Goal: Task Accomplishment & Management: Manage account settings

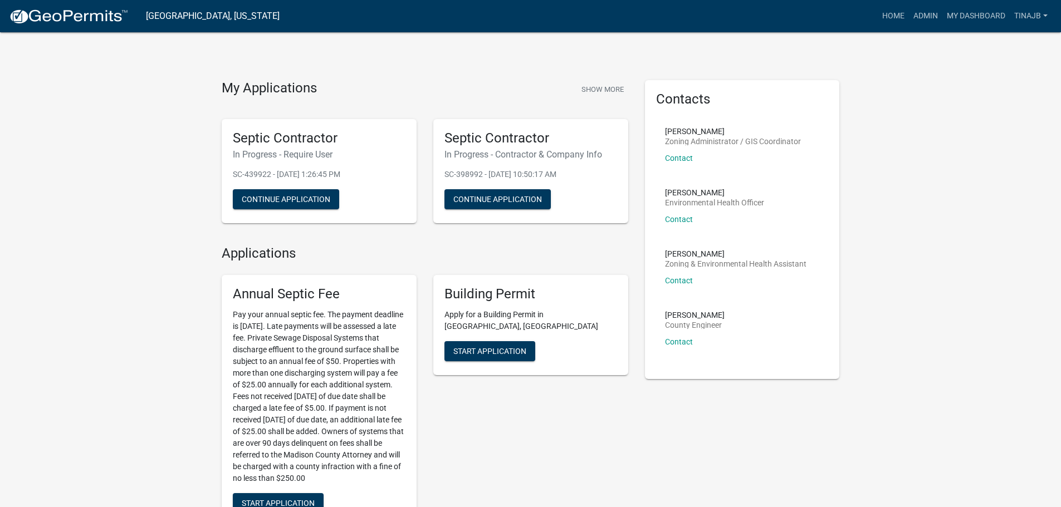
click at [920, 21] on link "Admin" at bounding box center [925, 16] width 33 height 21
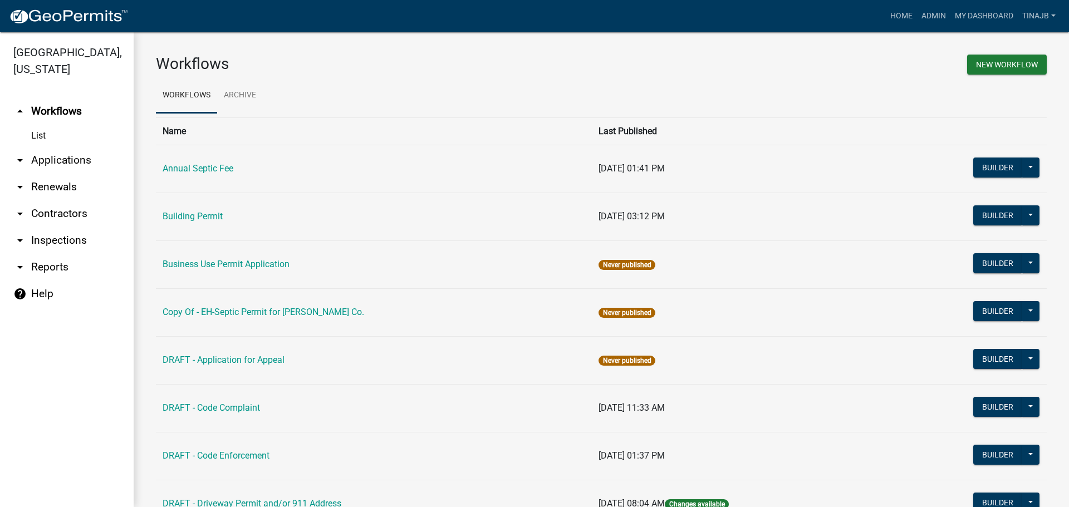
click at [84, 147] on link "arrow_drop_down Applications" at bounding box center [67, 160] width 134 height 27
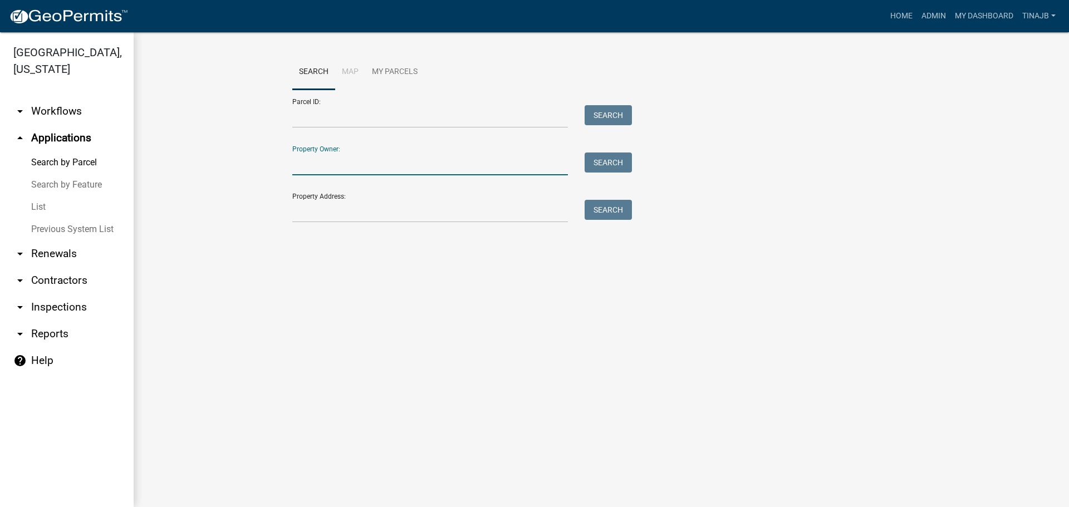
click at [338, 157] on input "Property Owner:" at bounding box center [430, 164] width 276 height 23
click at [337, 209] on input "Property Address:" at bounding box center [430, 211] width 276 height 23
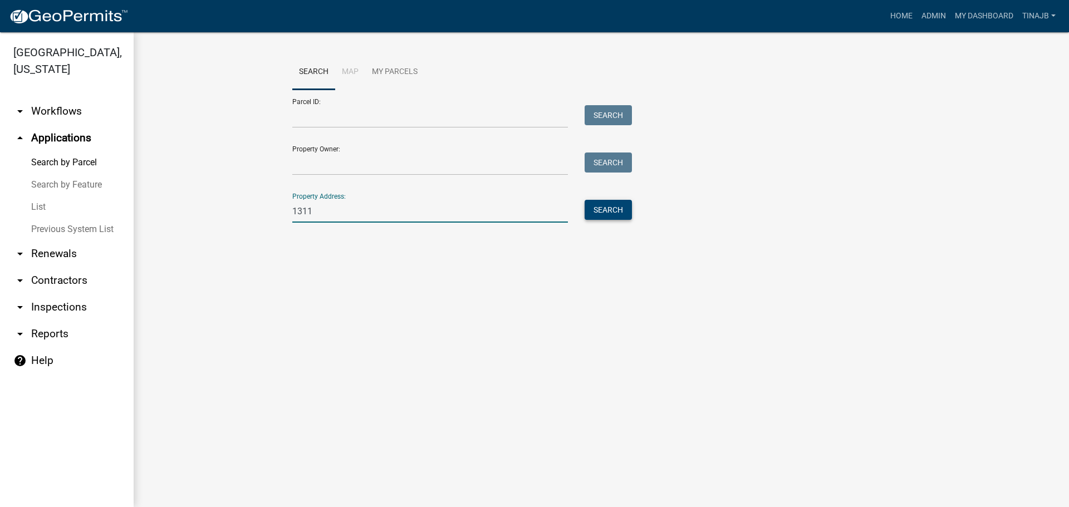
click at [623, 209] on button "Search" at bounding box center [608, 210] width 47 height 20
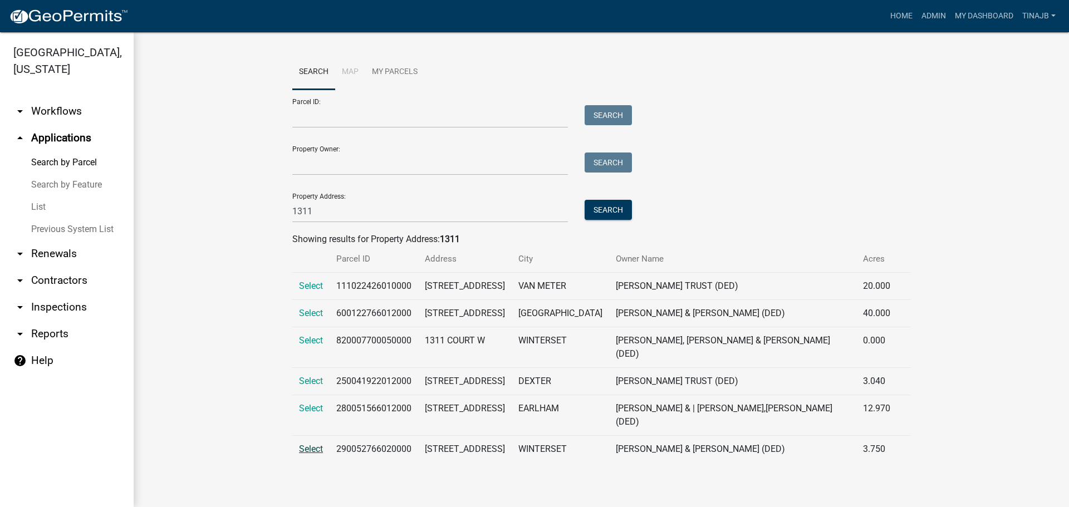
click at [318, 444] on span "Select" at bounding box center [311, 449] width 24 height 11
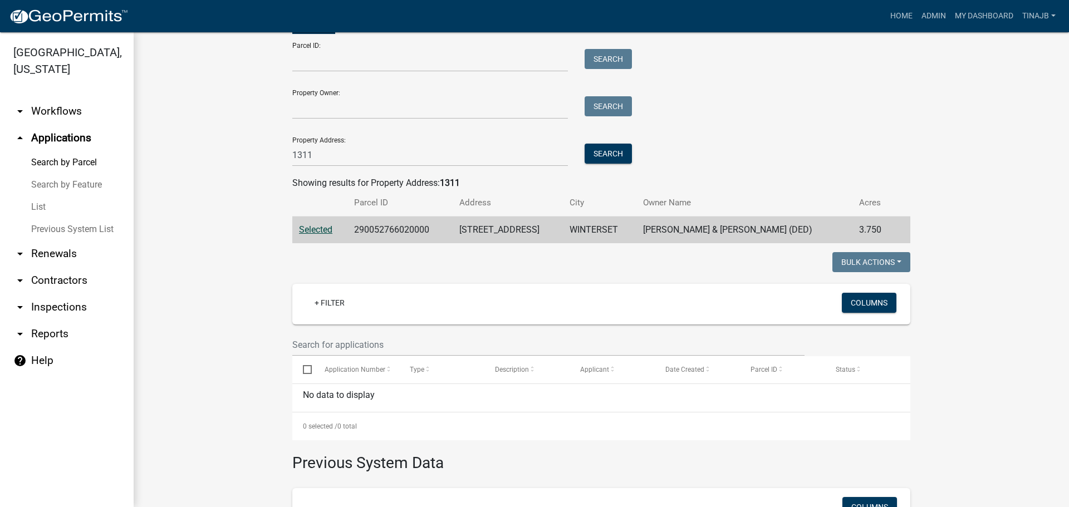
scroll to position [56, 0]
click at [347, 159] on input "1311" at bounding box center [430, 155] width 276 height 23
type input "1"
click at [594, 154] on button "Search" at bounding box center [608, 154] width 47 height 20
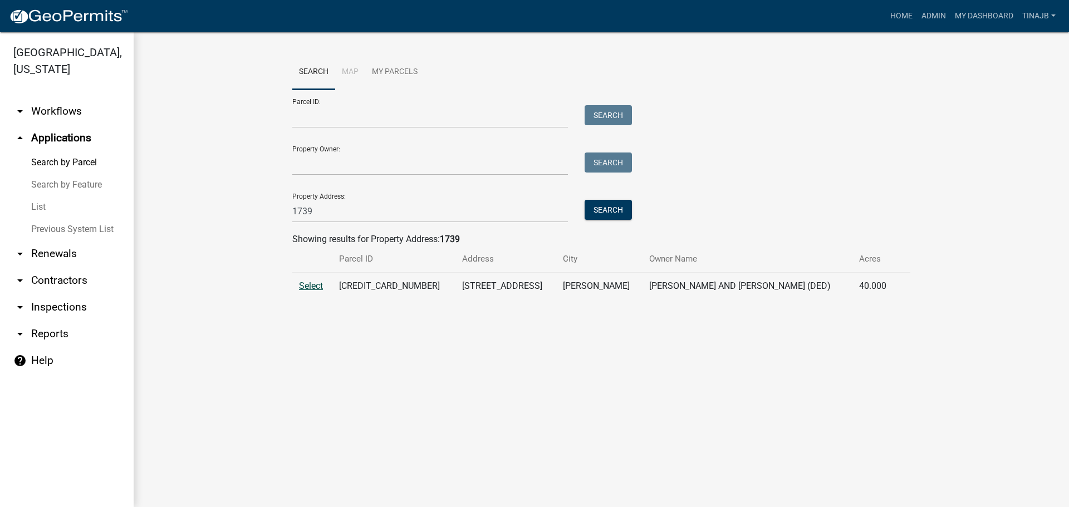
click at [312, 289] on span "Select" at bounding box center [311, 286] width 24 height 11
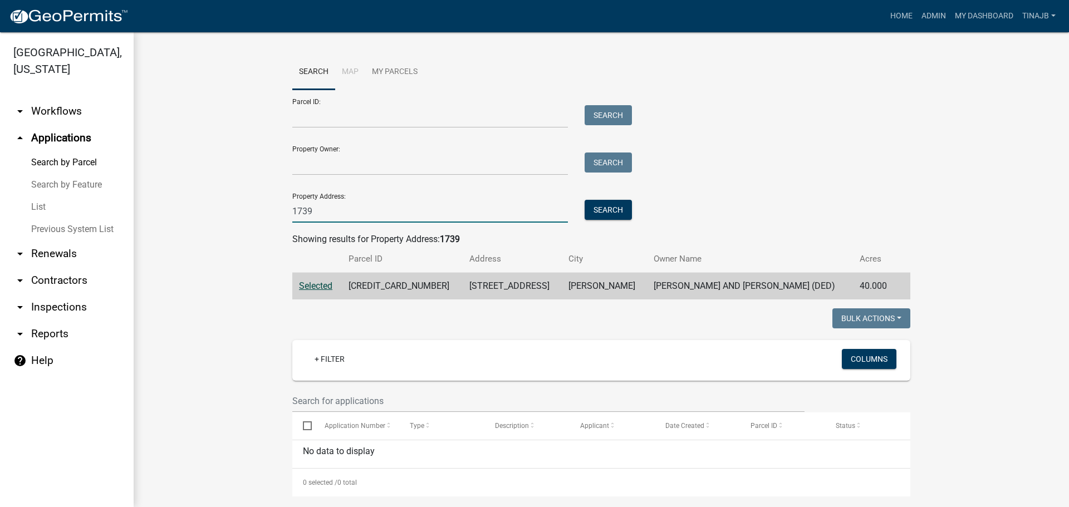
click at [316, 210] on input "1739" at bounding box center [430, 211] width 276 height 23
click at [592, 209] on button "Search" at bounding box center [608, 210] width 47 height 20
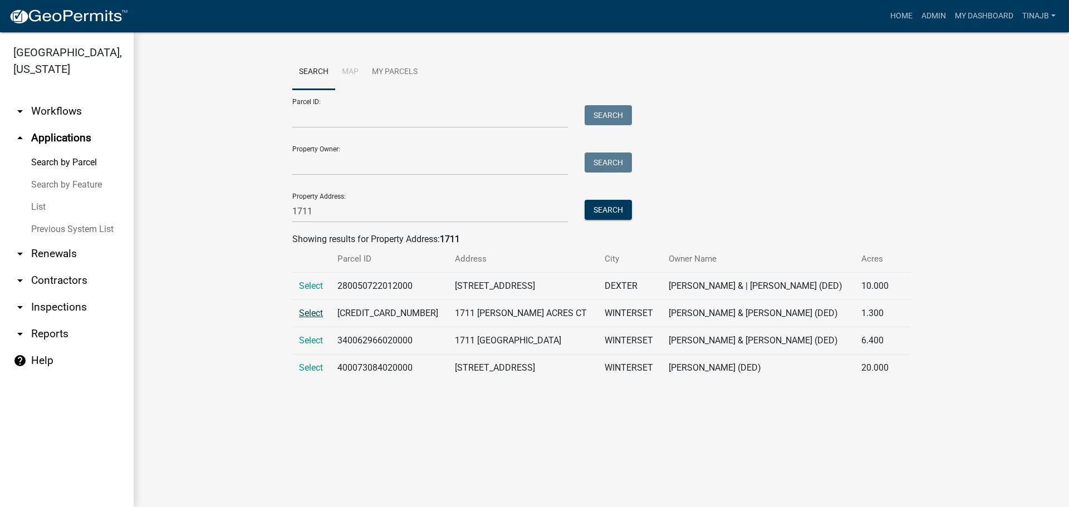
click at [304, 310] on span "Select" at bounding box center [311, 313] width 24 height 11
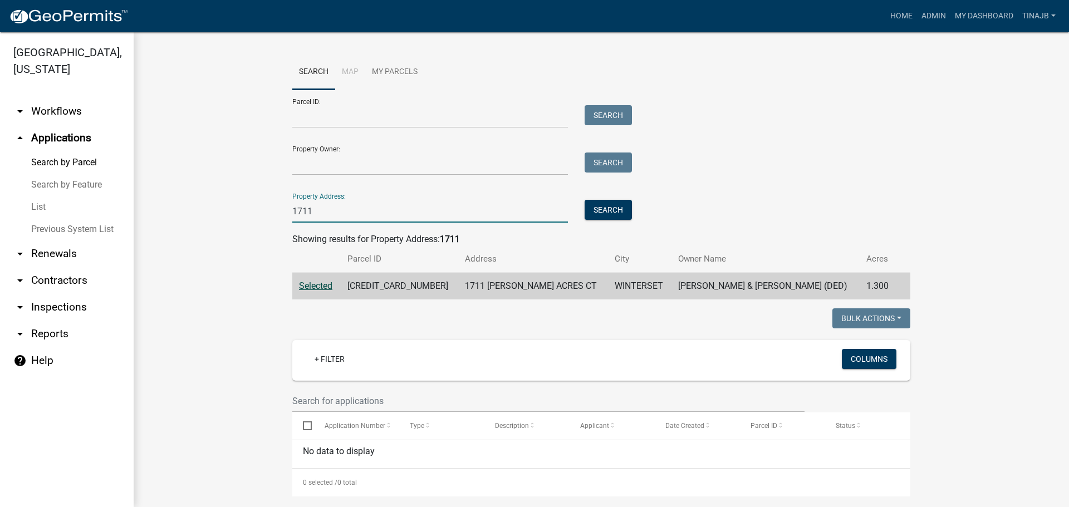
click at [315, 210] on input "1711" at bounding box center [430, 211] width 276 height 23
type input "1"
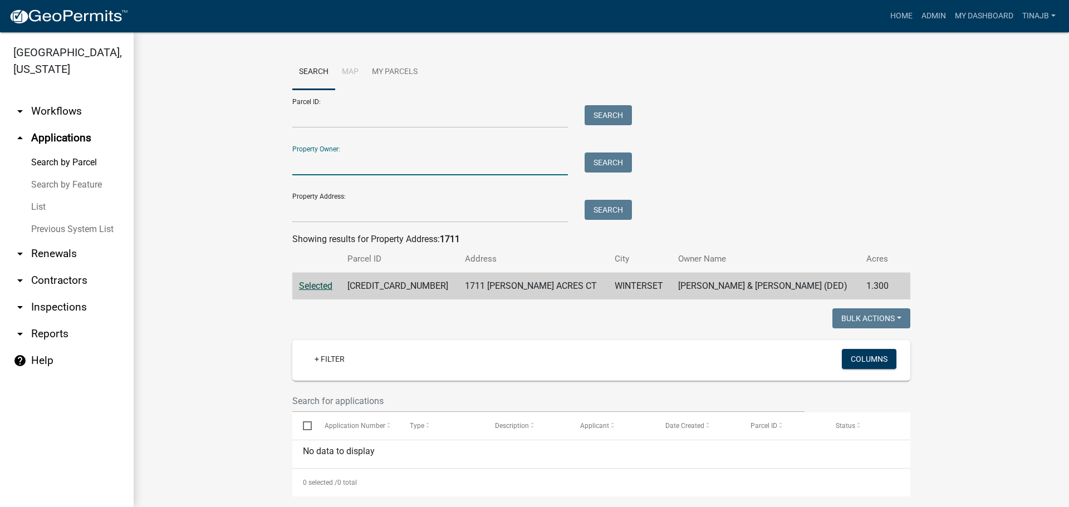
click at [311, 165] on input "Property Owner:" at bounding box center [430, 164] width 276 height 23
click at [601, 164] on button "Search" at bounding box center [608, 163] width 47 height 20
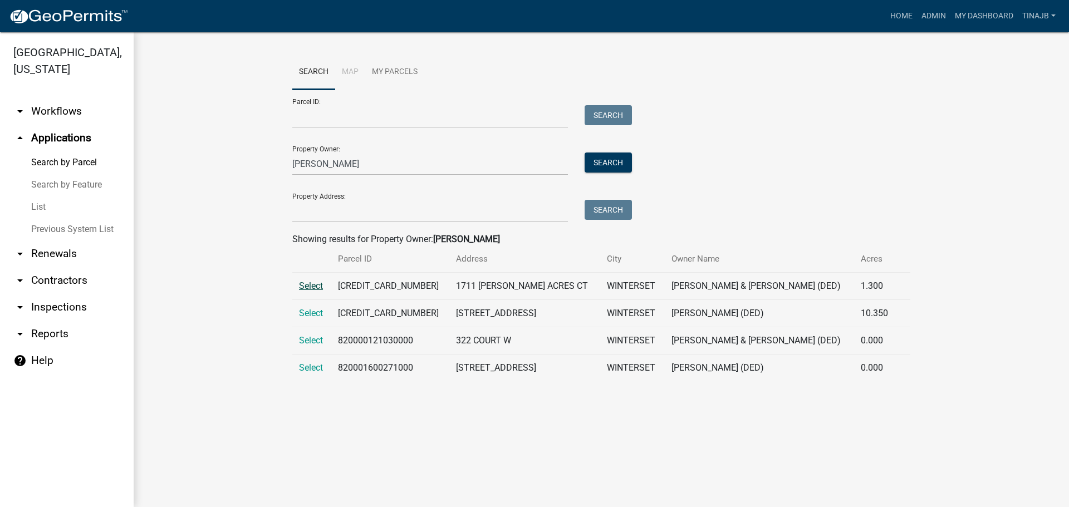
click at [315, 281] on span "Select" at bounding box center [311, 286] width 24 height 11
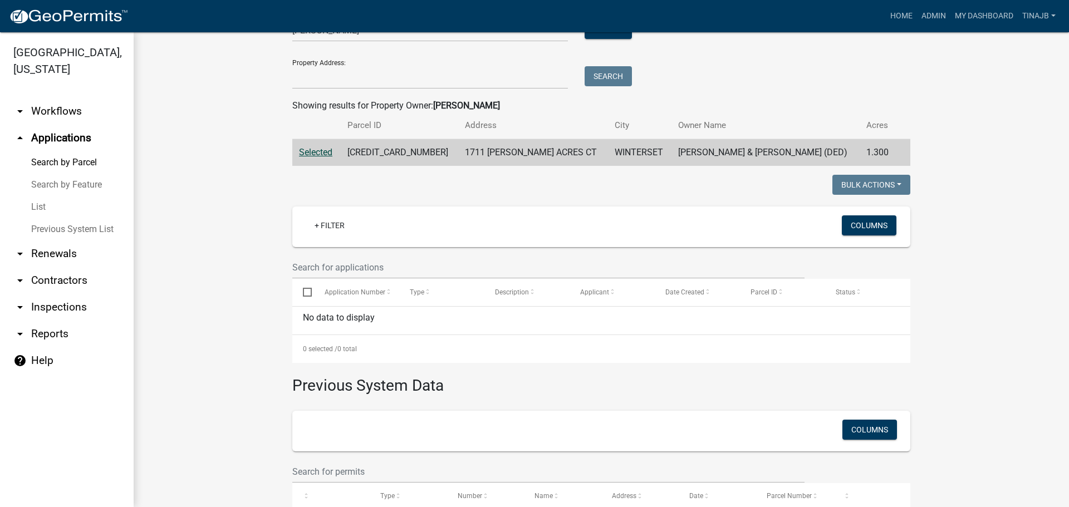
scroll to position [56, 0]
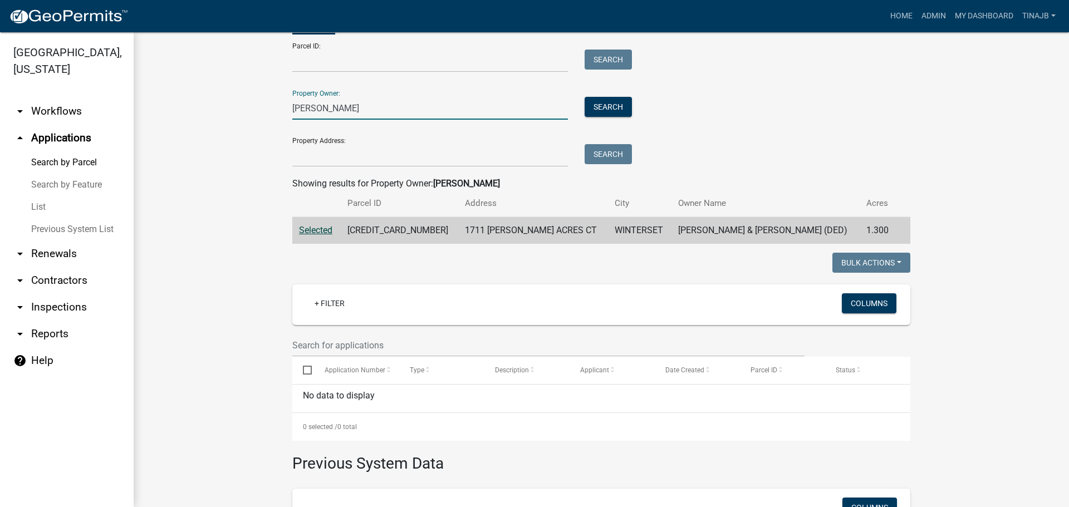
click at [337, 106] on input "[PERSON_NAME]" at bounding box center [430, 108] width 276 height 23
type input "k"
click at [335, 158] on input "Property Address:" at bounding box center [430, 155] width 276 height 23
click at [350, 109] on input "Property Owner:" at bounding box center [430, 108] width 276 height 23
click at [608, 104] on button "Search" at bounding box center [608, 107] width 47 height 20
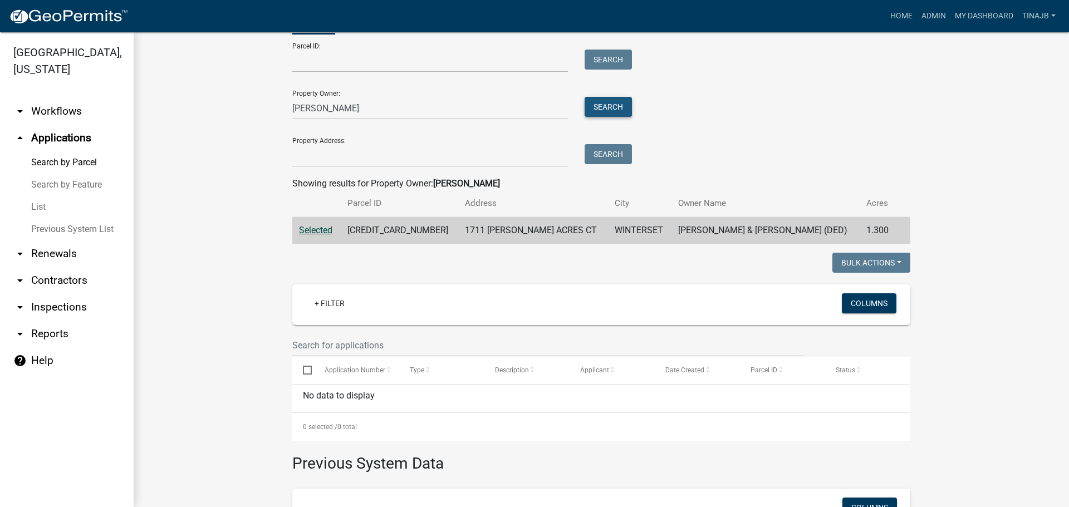
scroll to position [0, 0]
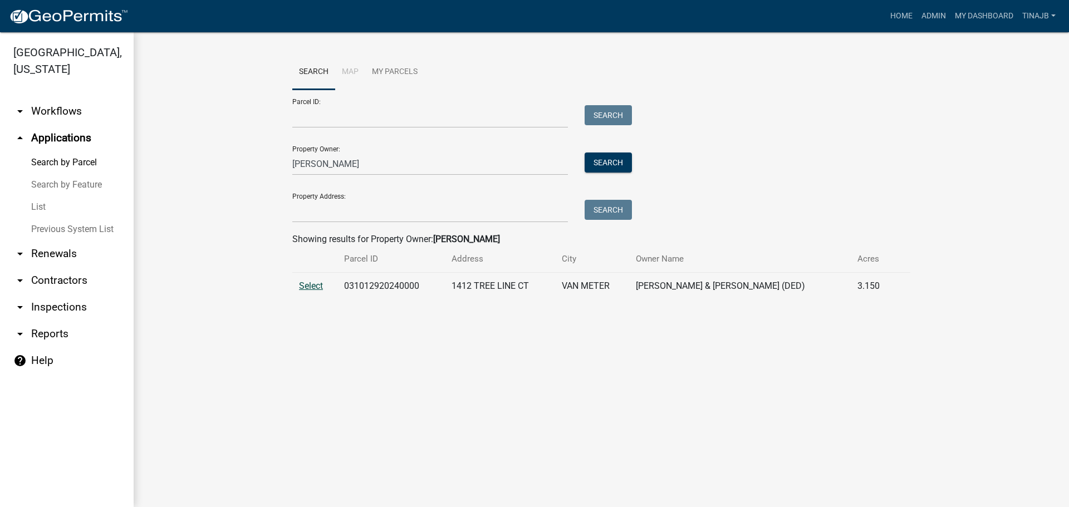
click at [312, 287] on span "Select" at bounding box center [311, 286] width 24 height 11
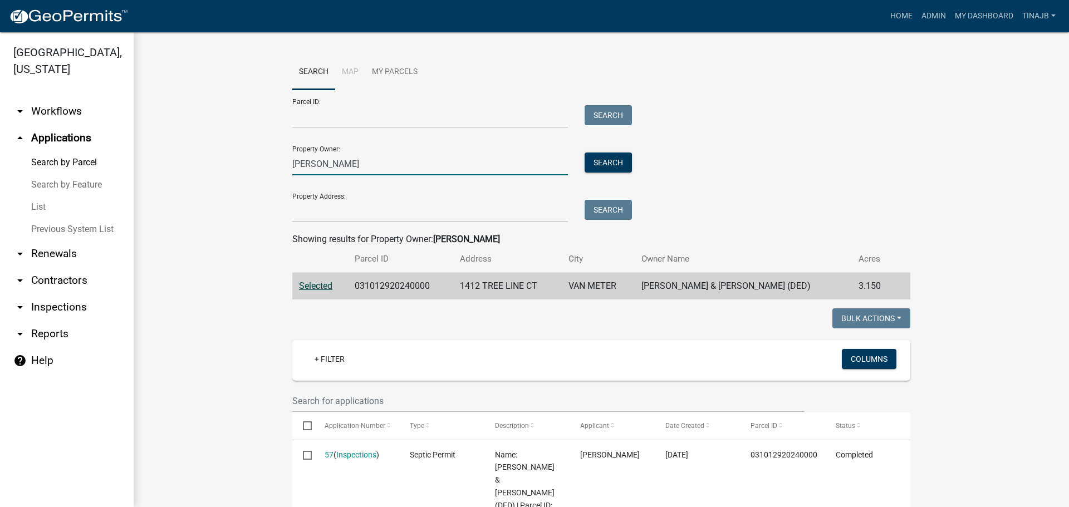
click at [331, 172] on input "[PERSON_NAME]" at bounding box center [430, 164] width 276 height 23
click at [329, 169] on input "[PERSON_NAME]" at bounding box center [430, 164] width 276 height 23
type input "k"
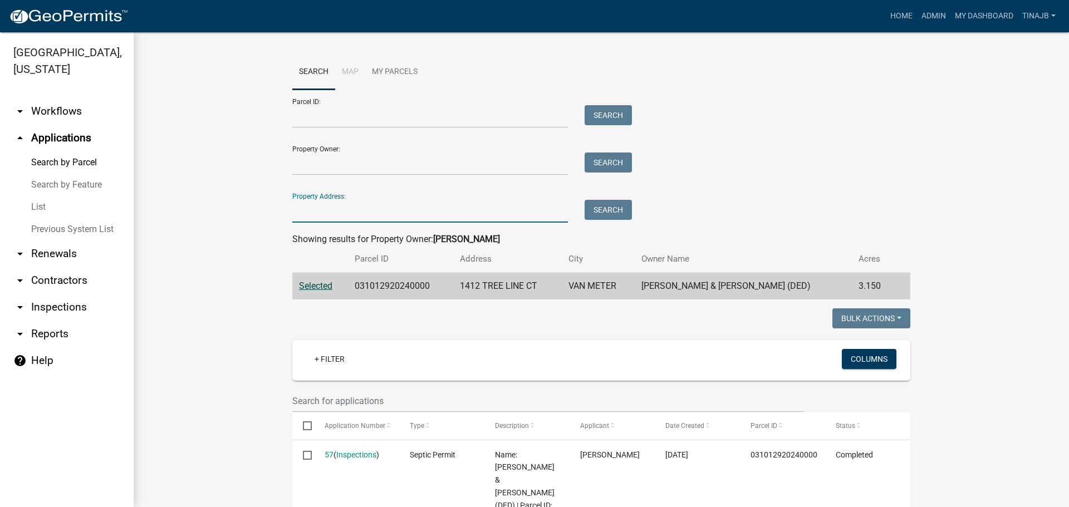
click at [312, 208] on input "Property Address:" at bounding box center [430, 211] width 276 height 23
click at [597, 208] on button "Search" at bounding box center [608, 210] width 47 height 20
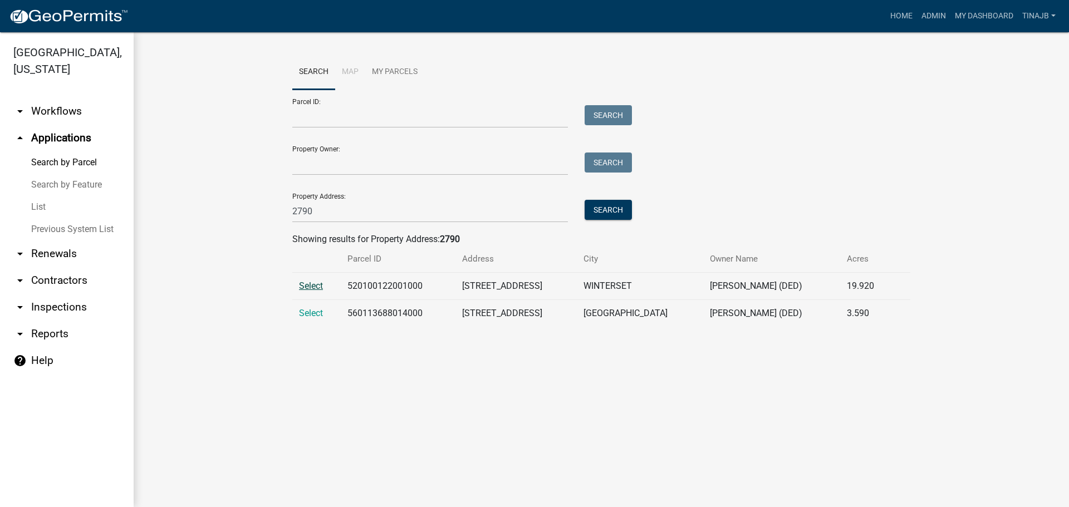
click at [317, 287] on span "Select" at bounding box center [311, 286] width 24 height 11
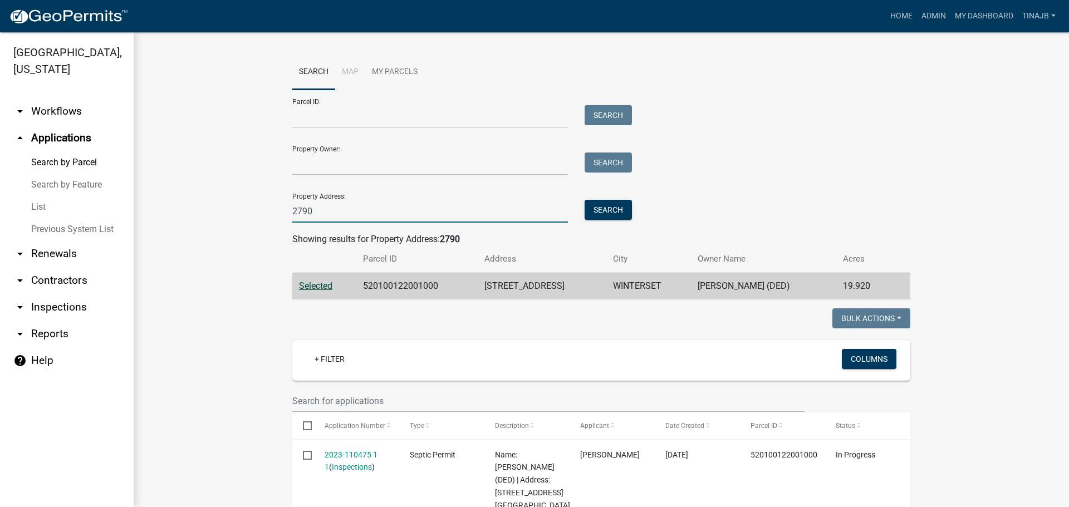
click at [326, 212] on input "2790" at bounding box center [430, 211] width 276 height 23
type input "2"
type input "1869"
click at [598, 204] on button "Search" at bounding box center [608, 210] width 47 height 20
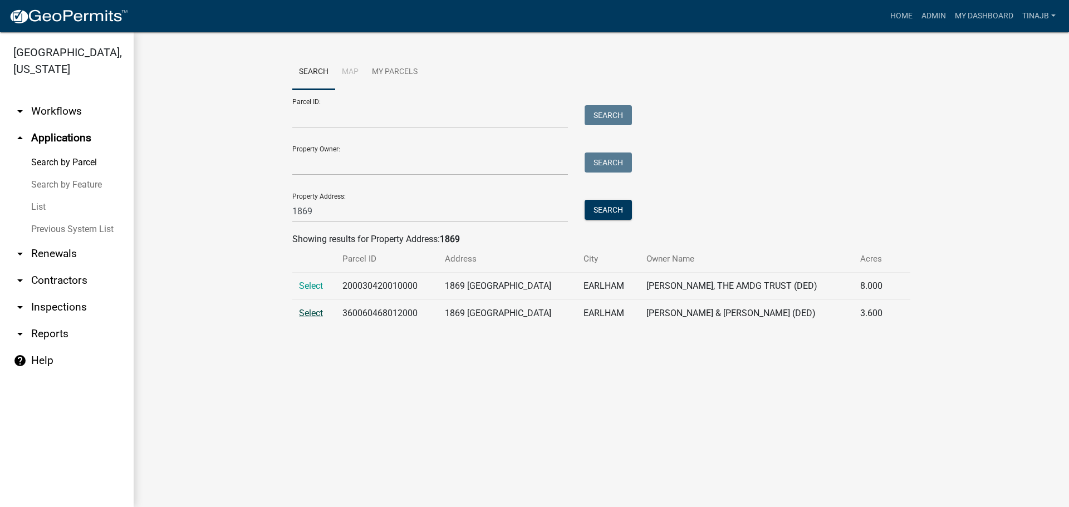
click at [312, 315] on span "Select" at bounding box center [311, 313] width 24 height 11
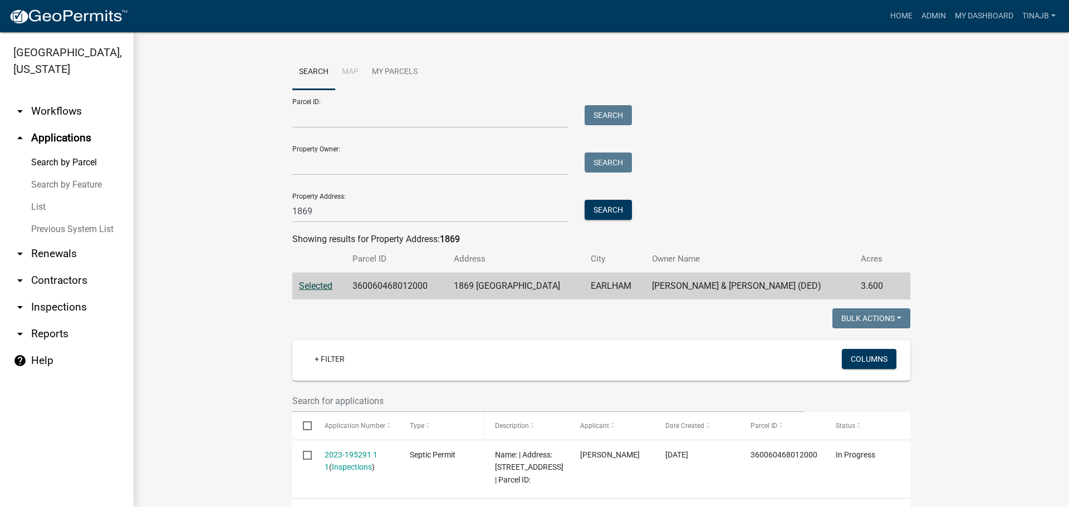
scroll to position [167, 0]
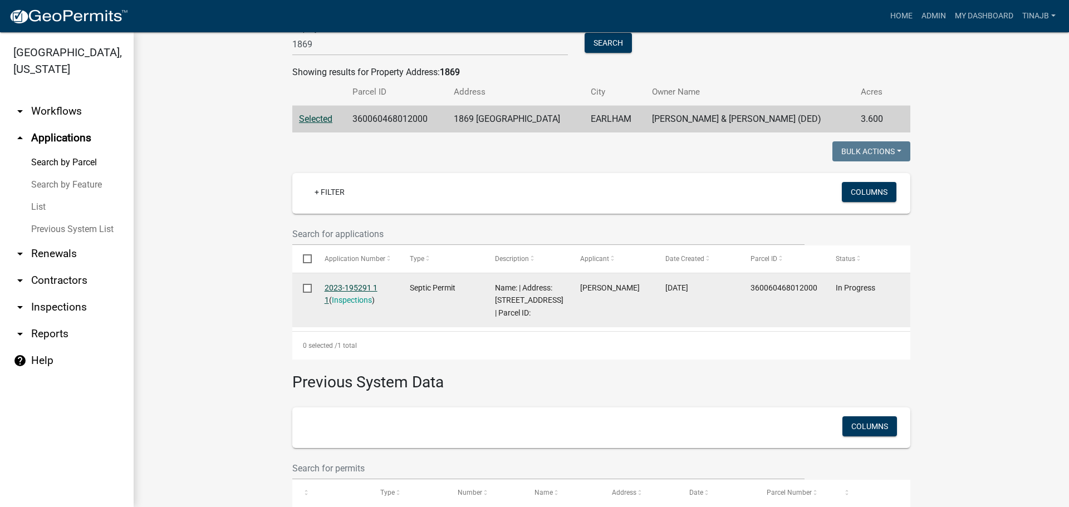
click at [328, 285] on link "2023-195291 1 1" at bounding box center [351, 294] width 53 height 22
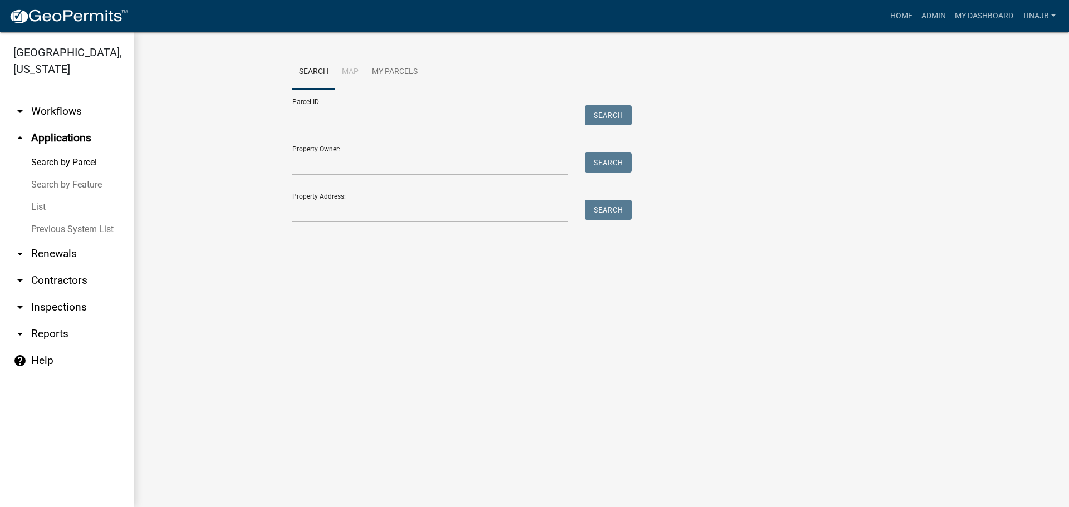
click at [301, 225] on div "Search Map My Parcels Parcel ID: Search Property Owner: Search Property Address…" at bounding box center [601, 144] width 635 height 178
click at [304, 202] on input "Property Address:" at bounding box center [430, 211] width 276 height 23
type input "1869"
click at [617, 209] on button "Search" at bounding box center [608, 210] width 47 height 20
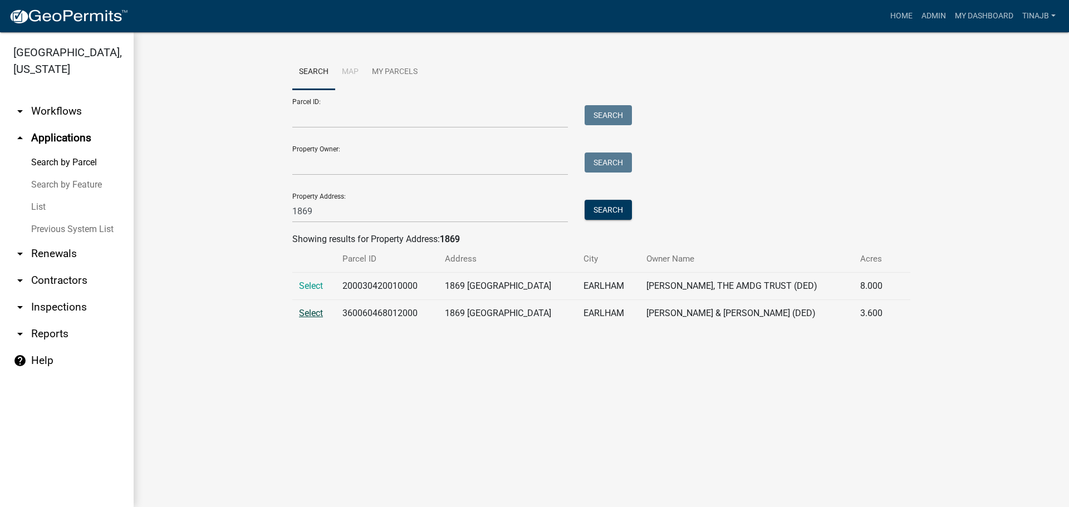
click at [303, 310] on span "Select" at bounding box center [311, 313] width 24 height 11
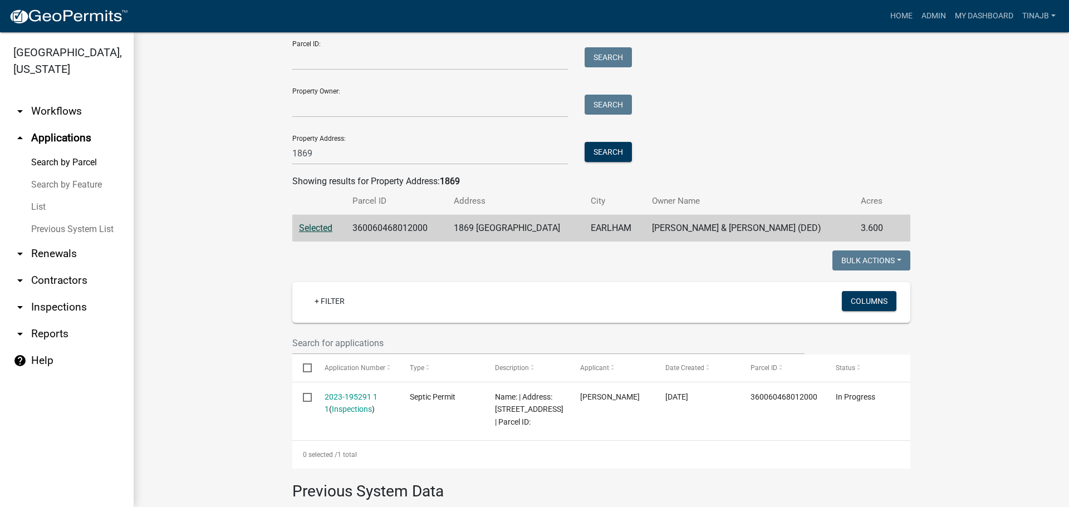
scroll to position [111, 0]
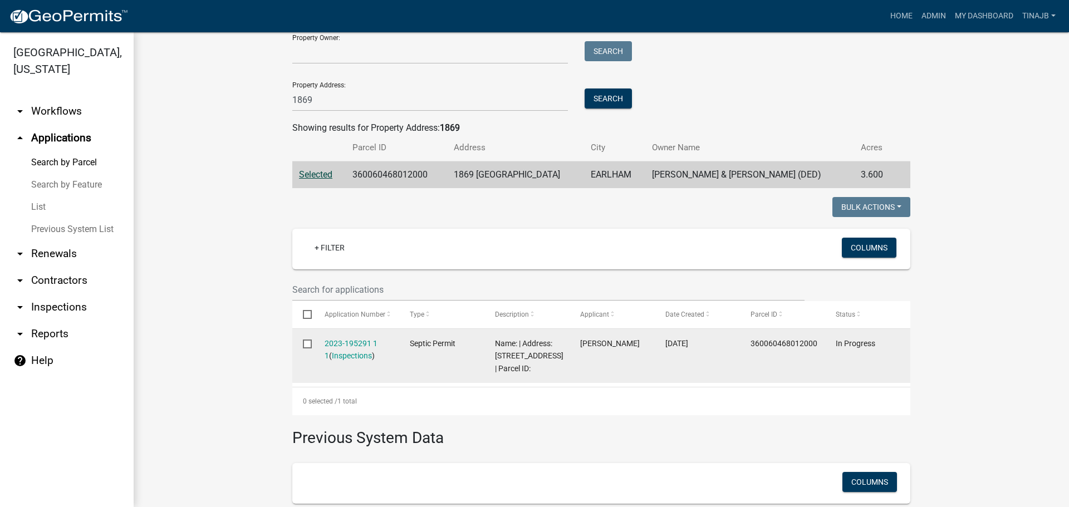
click at [305, 341] on input "checkbox" at bounding box center [306, 343] width 7 height 7
checkbox input "true"
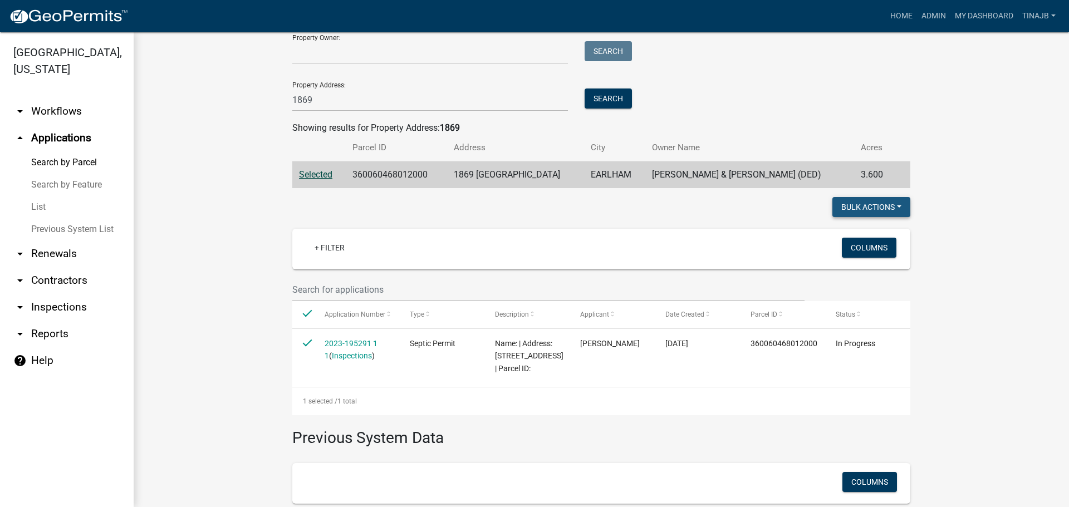
click at [865, 203] on button "Bulk Actions" at bounding box center [871, 207] width 78 height 20
click at [942, 316] on wm-workflow-application-search-view "Search Map My Parcels Parcel ID: Search Property Owner: Search Property Address…" at bounding box center [601, 281] width 891 height 676
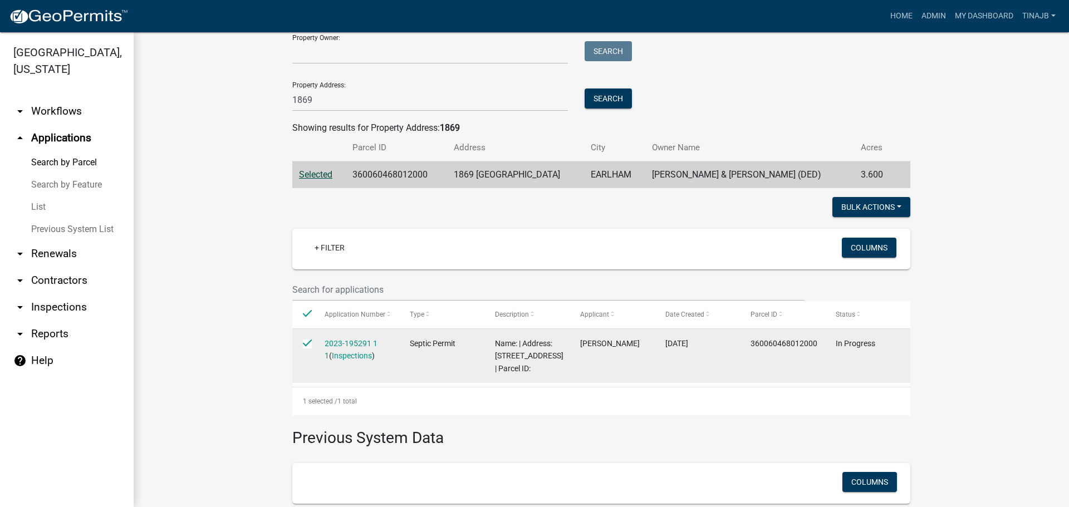
click at [303, 344] on input "checkbox" at bounding box center [306, 343] width 7 height 7
checkbox input "false"
click at [356, 340] on link "2023-195291 1 1" at bounding box center [351, 350] width 53 height 22
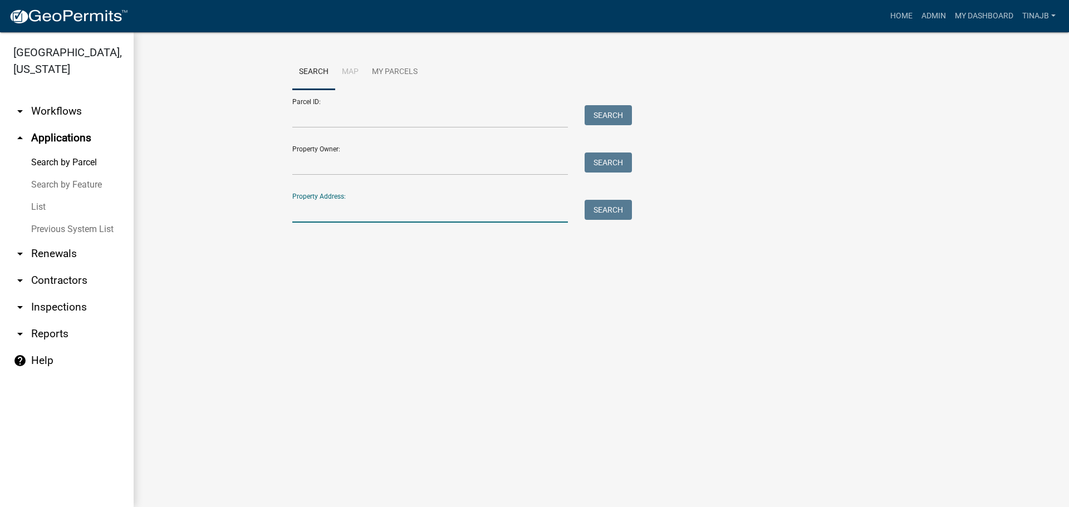
click at [310, 213] on input "Property Address:" at bounding box center [430, 211] width 276 height 23
type input "1869"
click at [622, 211] on button "Search" at bounding box center [608, 210] width 47 height 20
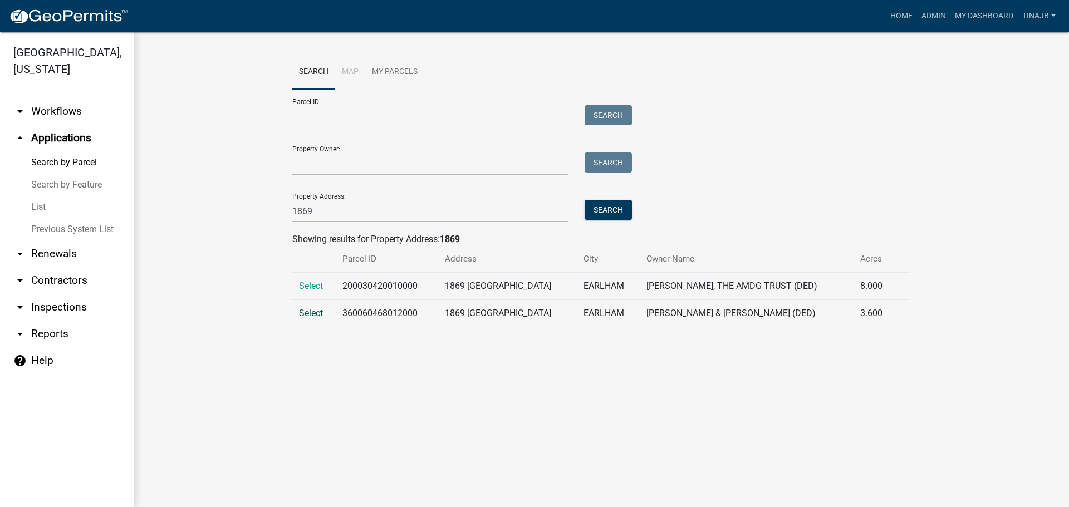
click at [302, 312] on span "Select" at bounding box center [311, 313] width 24 height 11
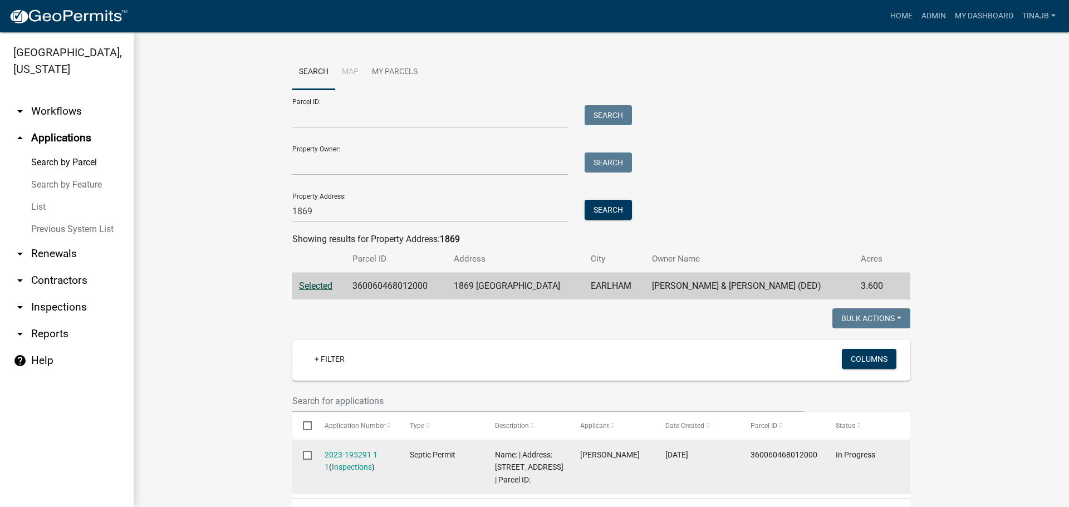
click at [303, 454] on input "checkbox" at bounding box center [306, 454] width 7 height 7
checkbox input "true"
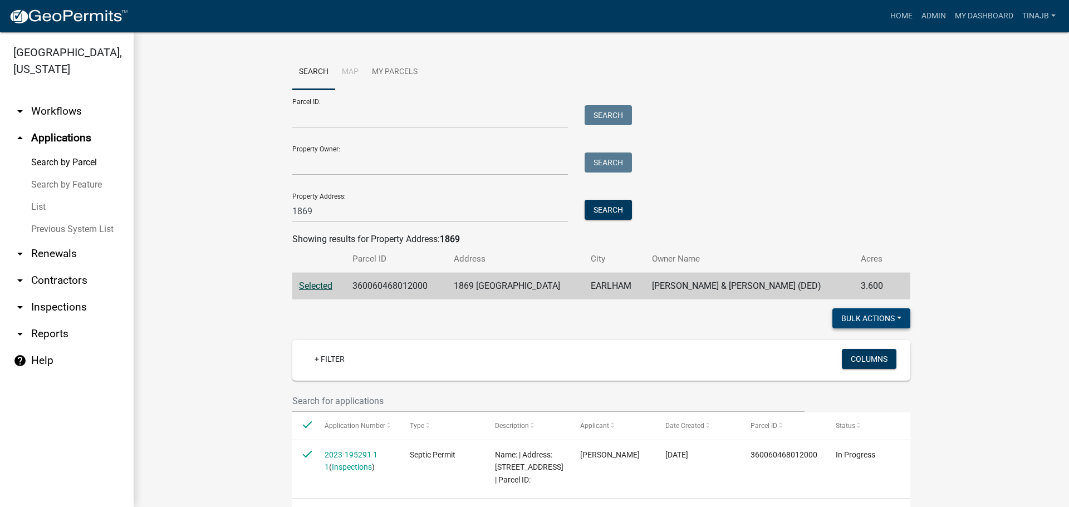
click at [868, 322] on button "Bulk Actions" at bounding box center [871, 318] width 78 height 20
click at [843, 344] on button "Void" at bounding box center [865, 347] width 89 height 27
checkbox input "false"
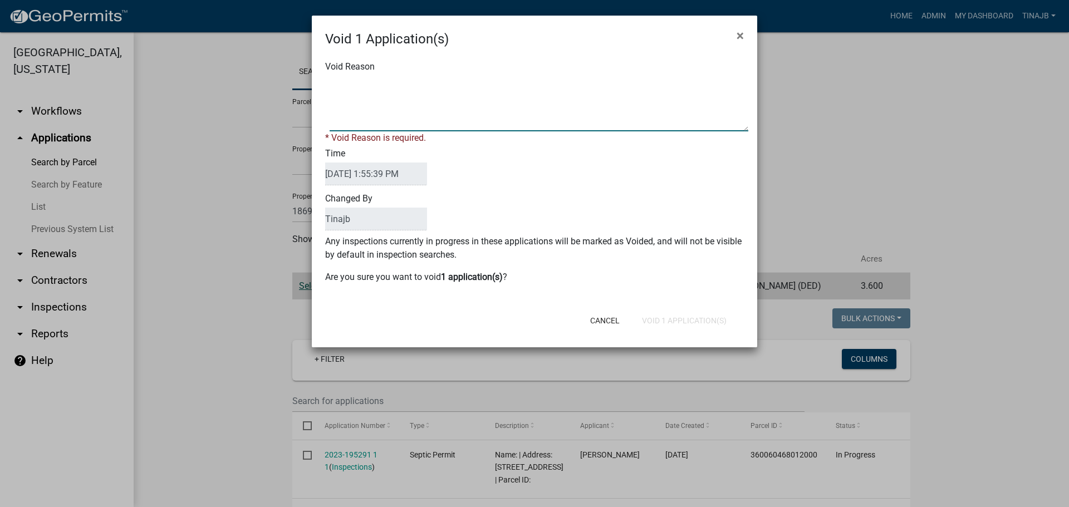
click at [341, 84] on textarea "Void Reason" at bounding box center [539, 104] width 419 height 56
type textarea "Search"
click at [691, 321] on div "Cancel Void 1 Application(s)" at bounding box center [607, 320] width 274 height 29
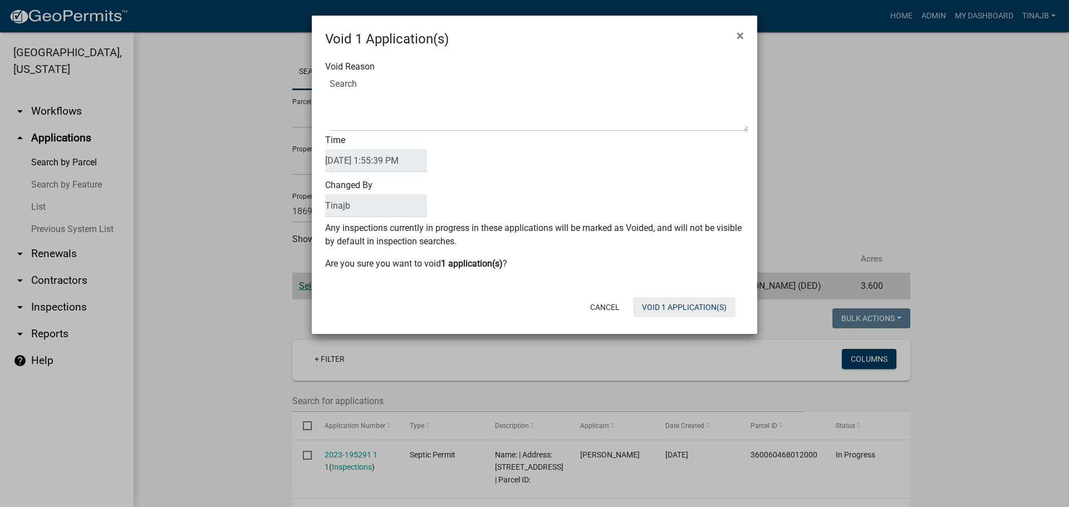
click at [686, 301] on button "Void 1 Application(s)" at bounding box center [684, 307] width 102 height 20
